Goal: Find specific page/section: Find specific page/section

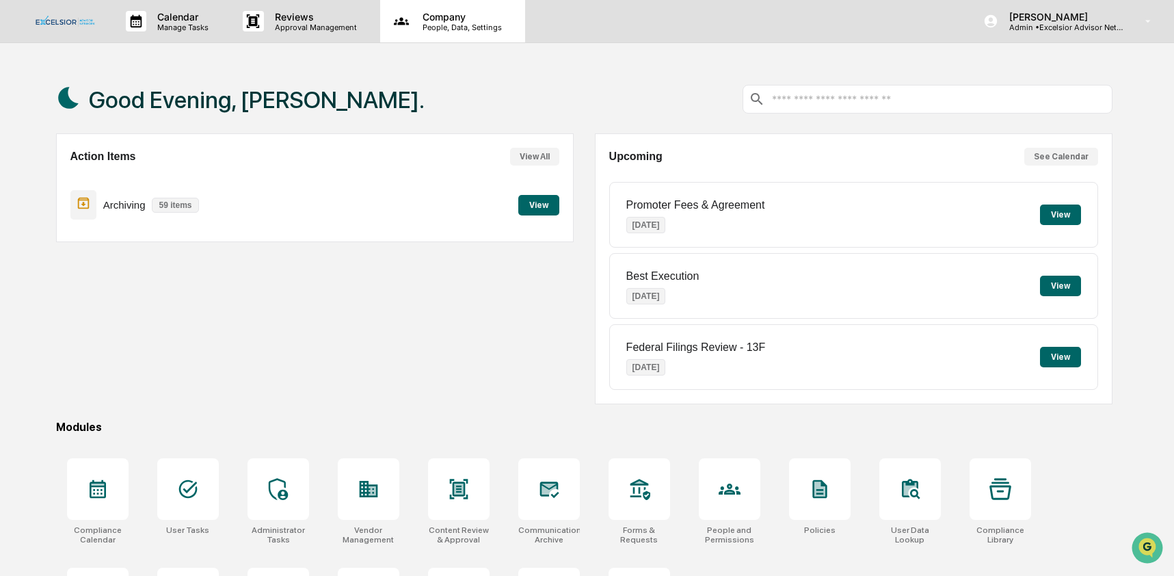
click at [463, 27] on p "People, Data, Settings" at bounding box center [460, 28] width 97 height 10
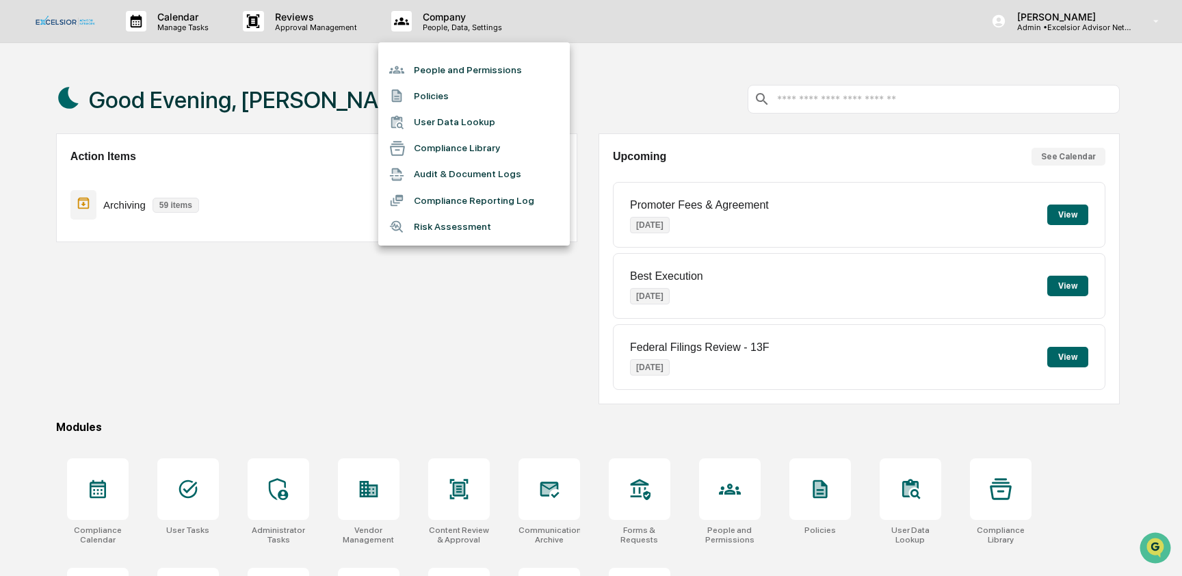
click at [470, 115] on li "User Data Lookup" at bounding box center [473, 122] width 191 height 26
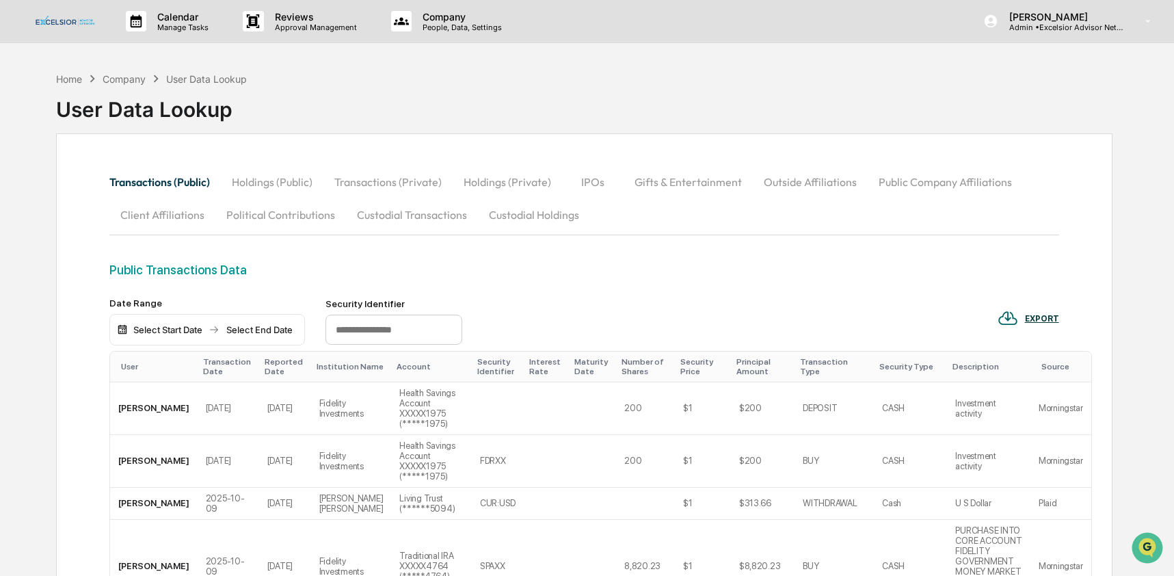
click at [402, 215] on button "Custodial Transactions" at bounding box center [412, 214] width 132 height 33
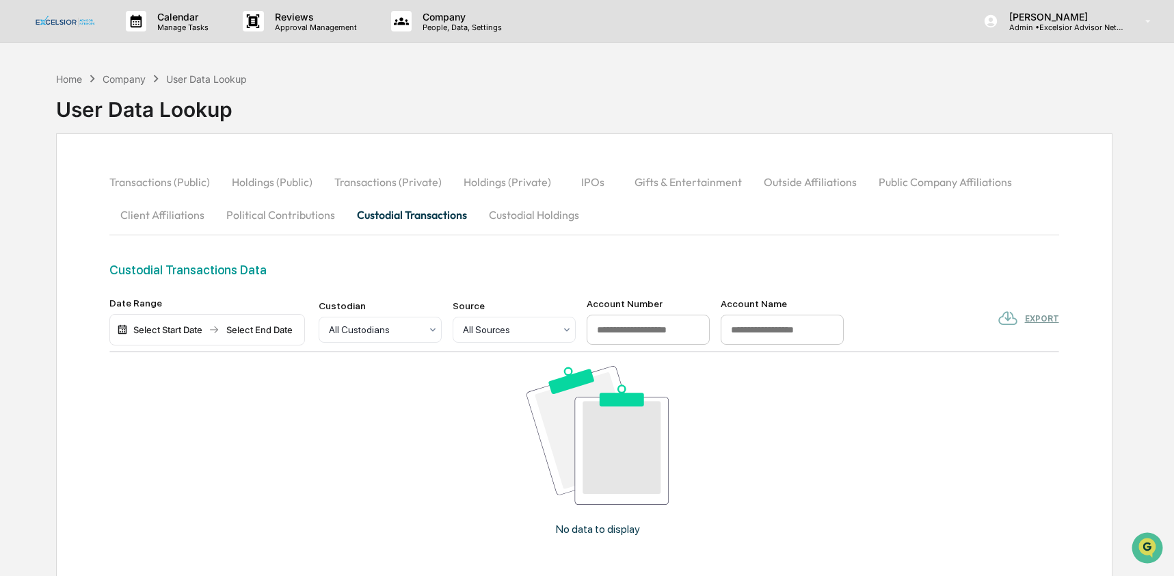
click at [517, 219] on button "Custodial Holdings" at bounding box center [534, 214] width 112 height 33
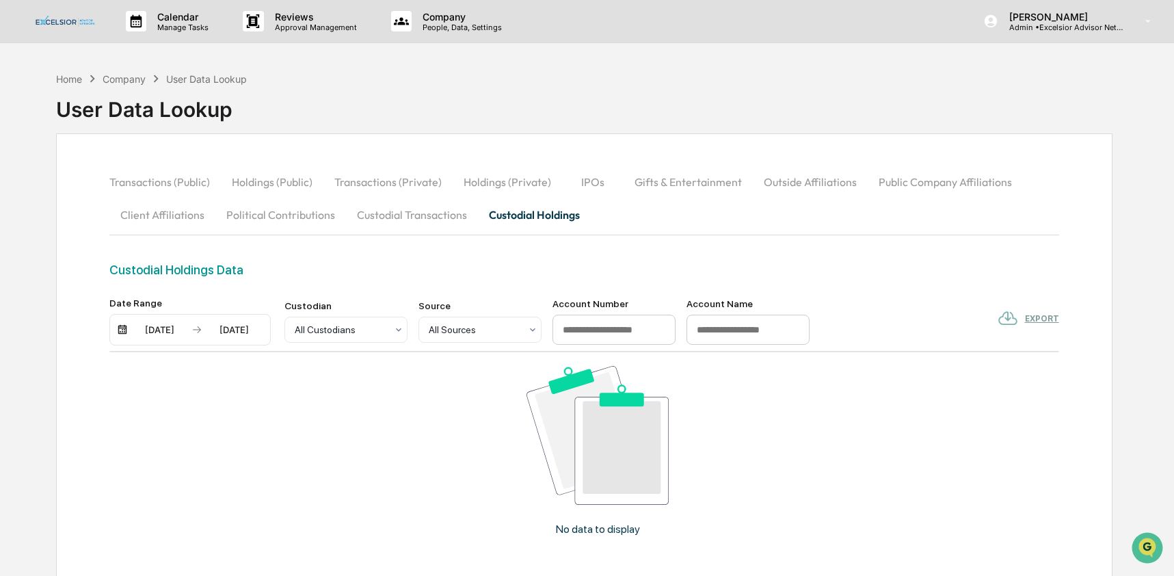
click at [411, 215] on button "Custodial Transactions" at bounding box center [412, 214] width 132 height 33
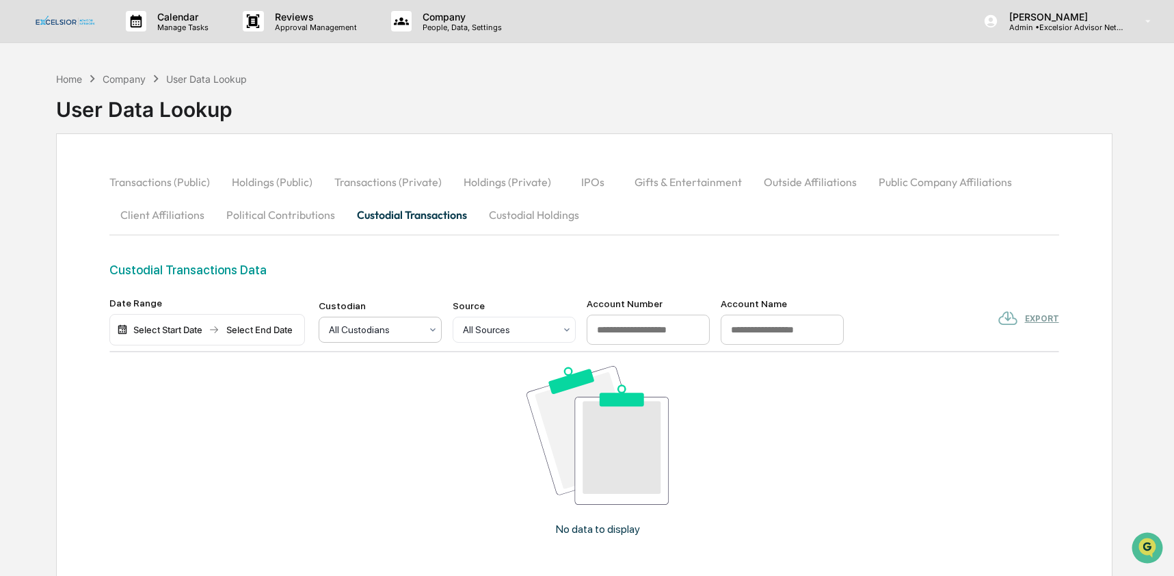
click at [395, 321] on div "All Custodians" at bounding box center [374, 329] width 105 height 19
click at [410, 276] on div "Custodial Transactions Data" at bounding box center [584, 270] width 950 height 14
click at [281, 181] on button "Holdings (Public)" at bounding box center [272, 181] width 103 height 33
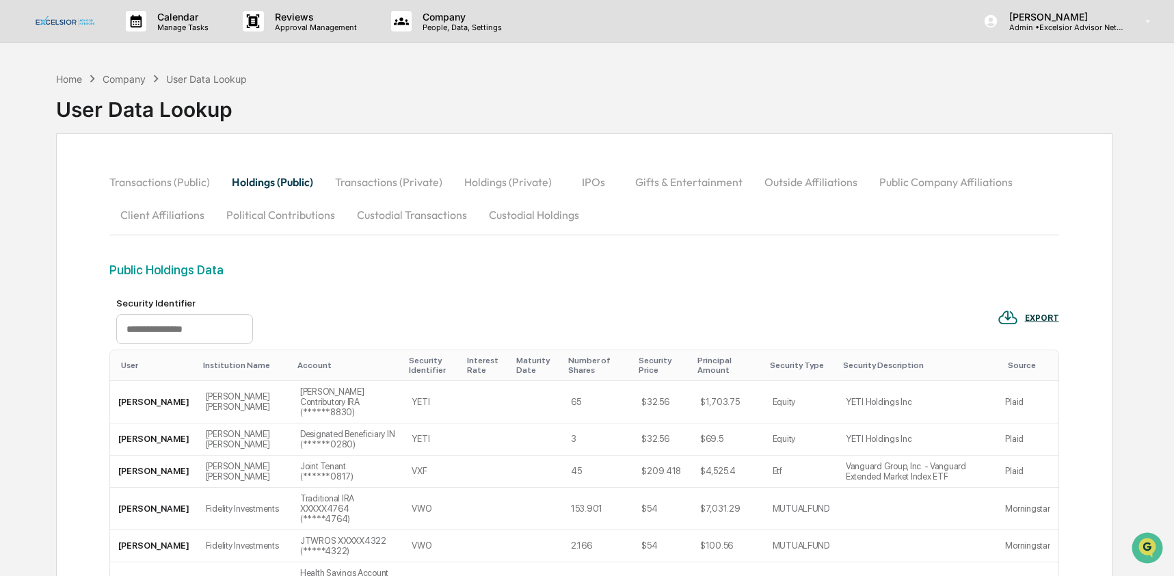
click at [532, 231] on button "Custodial Holdings" at bounding box center [534, 214] width 112 height 33
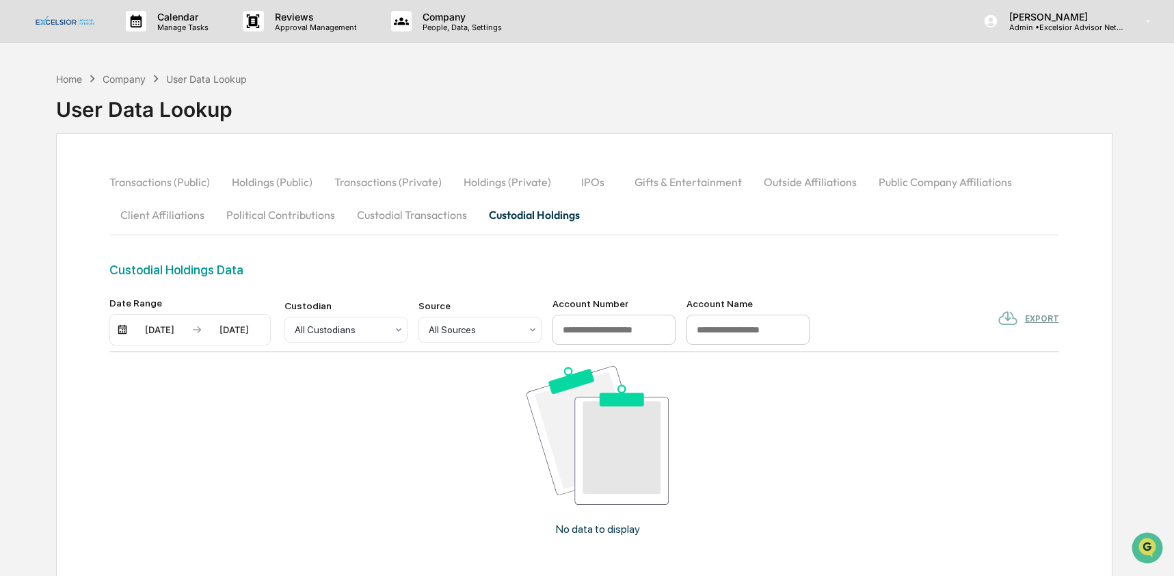
click at [142, 319] on div "10/13/2025 10/13/2025" at bounding box center [189, 329] width 161 height 31
click at [155, 334] on div "10/13/2025" at bounding box center [160, 329] width 58 height 11
click at [240, 412] on button "1" at bounding box center [240, 413] width 25 height 25
click at [77, 80] on div "Home" at bounding box center [69, 79] width 26 height 12
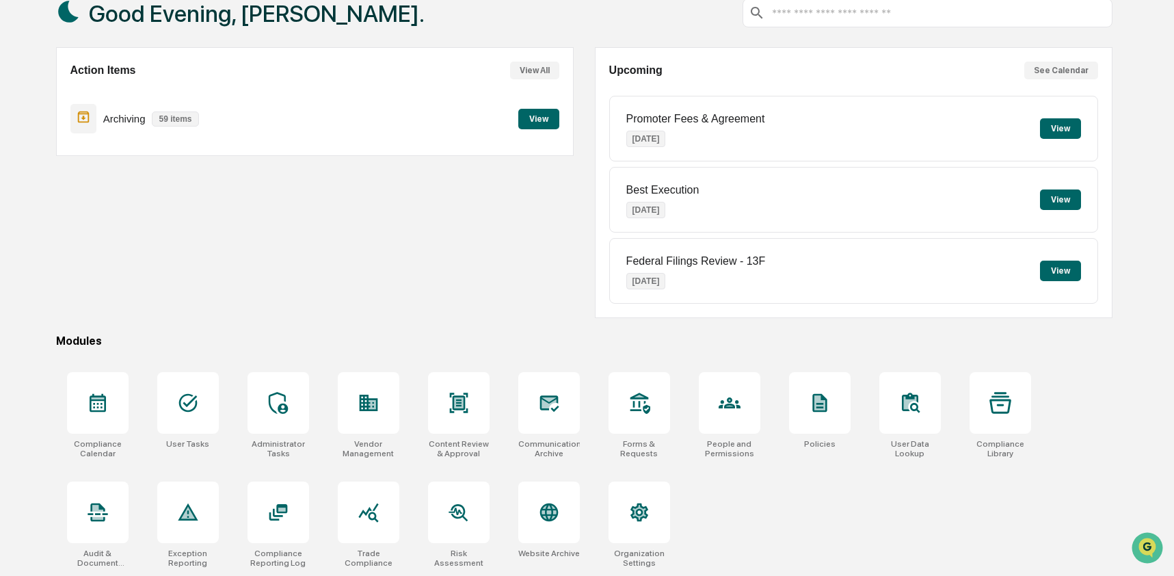
scroll to position [89, 0]
click at [377, 515] on icon at bounding box center [369, 512] width 22 height 22
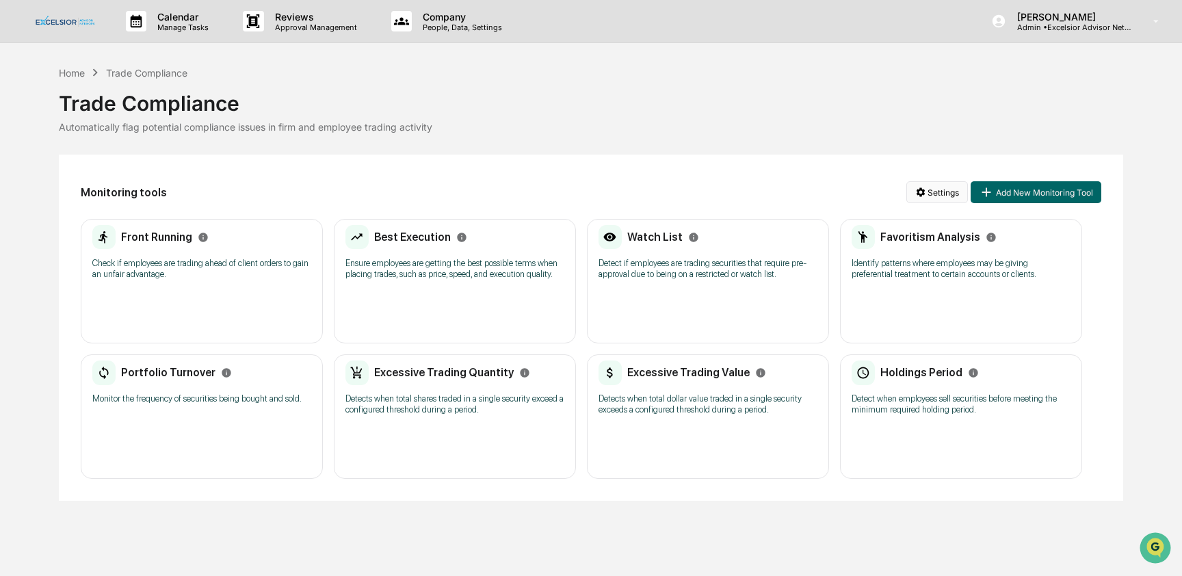
click at [922, 195] on html "Calendar Manage Tasks Reviews Approval Management Company People, Data, Setting…" at bounding box center [591, 288] width 1182 height 576
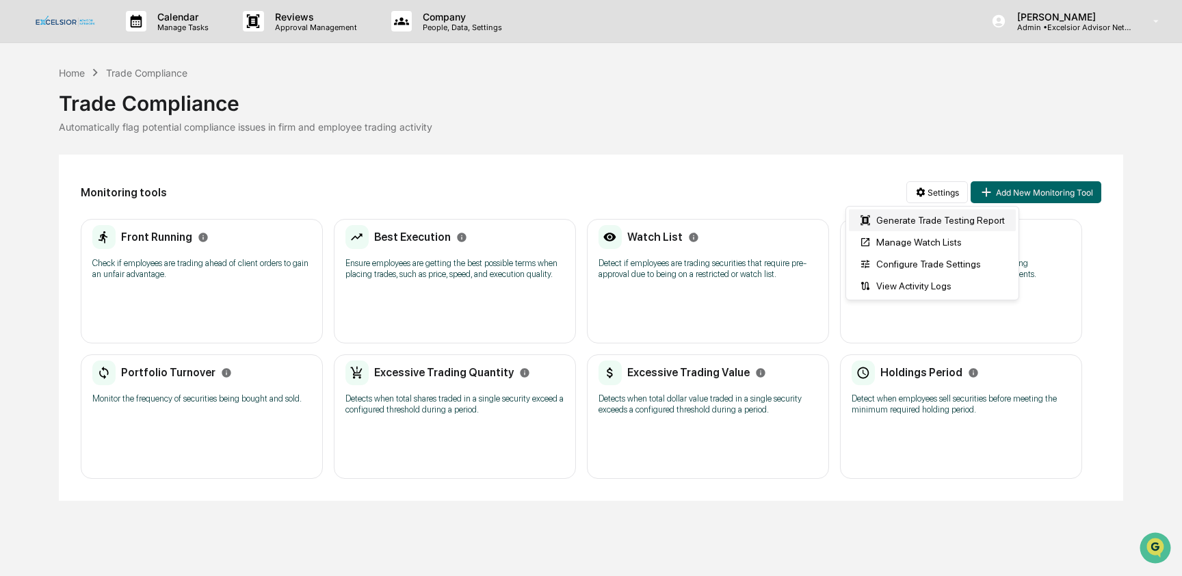
click at [920, 220] on div "Generate Trade Testing Report" at bounding box center [932, 220] width 167 height 22
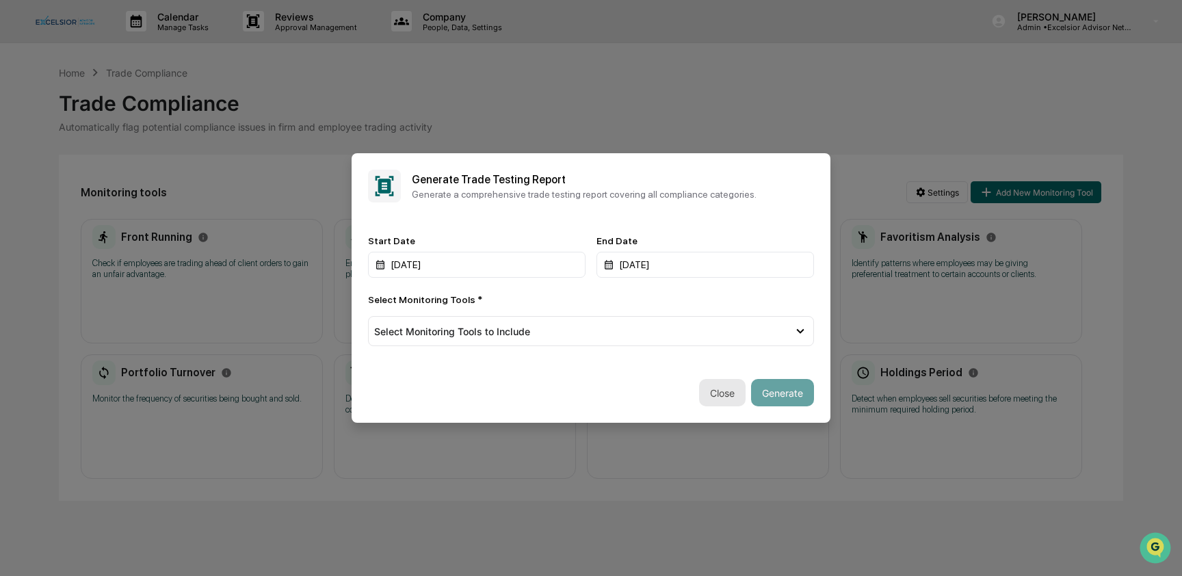
click at [717, 394] on button "Close" at bounding box center [722, 392] width 46 height 27
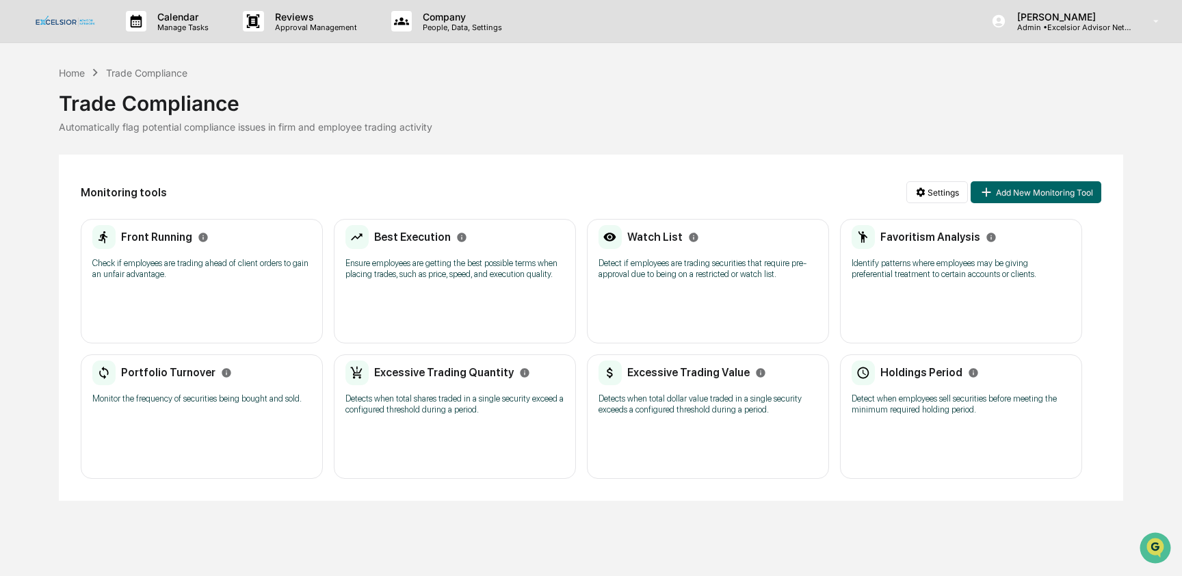
click at [78, 79] on div "Home Trade Compliance" at bounding box center [123, 72] width 128 height 15
click at [71, 75] on div "Home" at bounding box center [72, 73] width 26 height 12
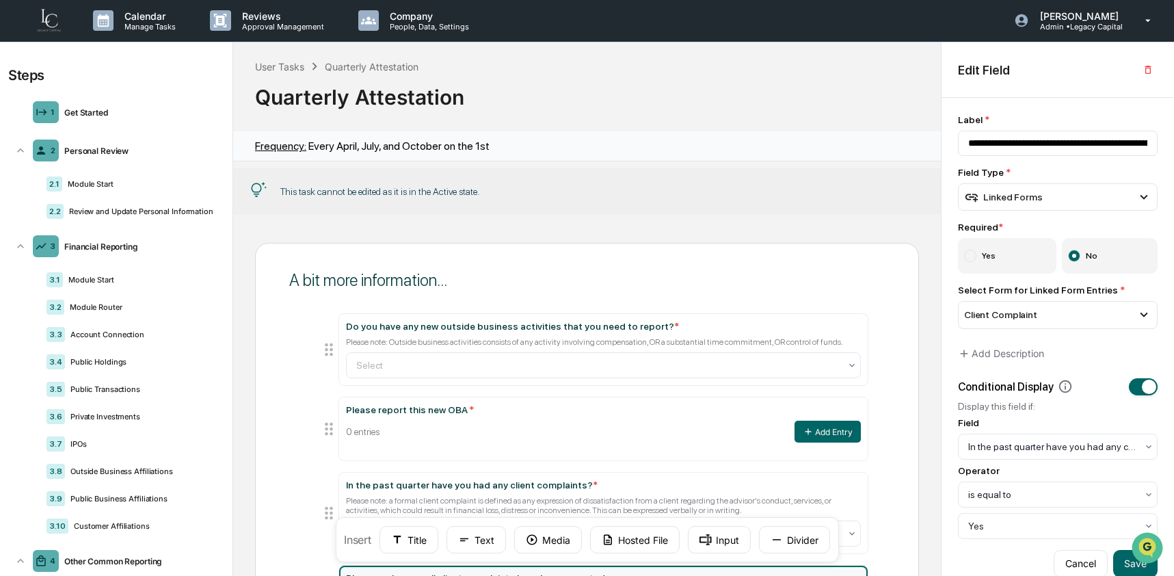
scroll to position [10, 0]
